Goal: Information Seeking & Learning: Learn about a topic

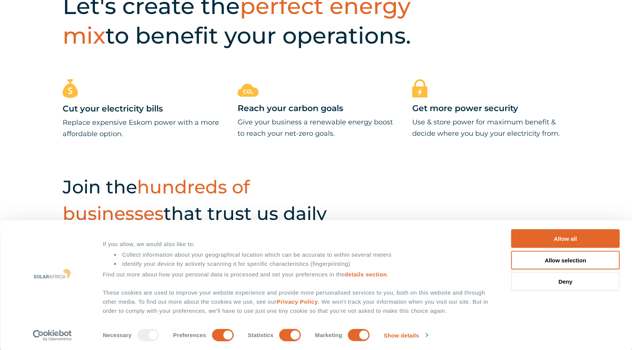
scroll to position [418, 0]
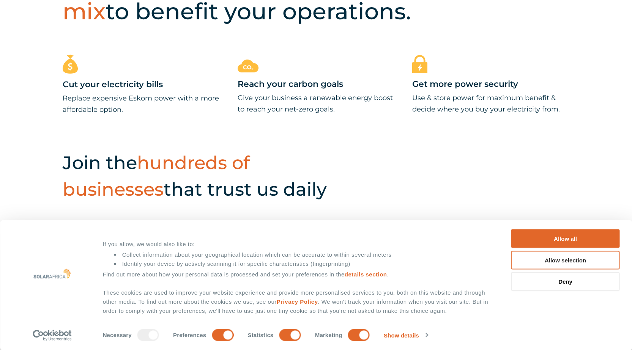
click at [569, 260] on button "Allow selection" at bounding box center [565, 260] width 109 height 19
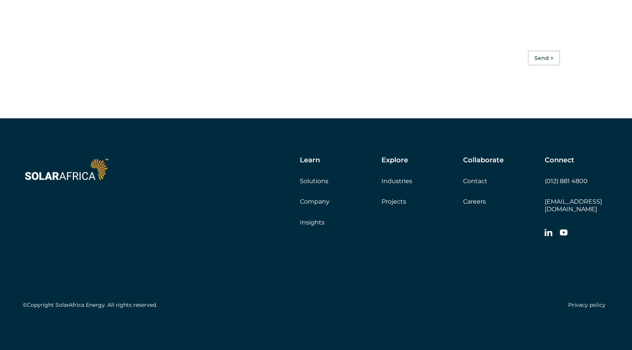
scroll to position [2162, 0]
click at [312, 185] on link "Solutions" at bounding box center [314, 181] width 28 height 7
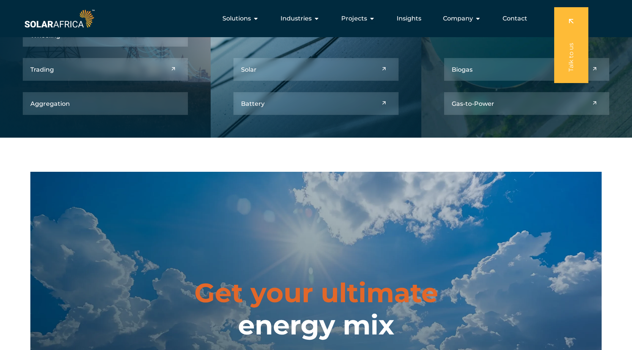
scroll to position [418, 0]
